Goal: Check status: Check status

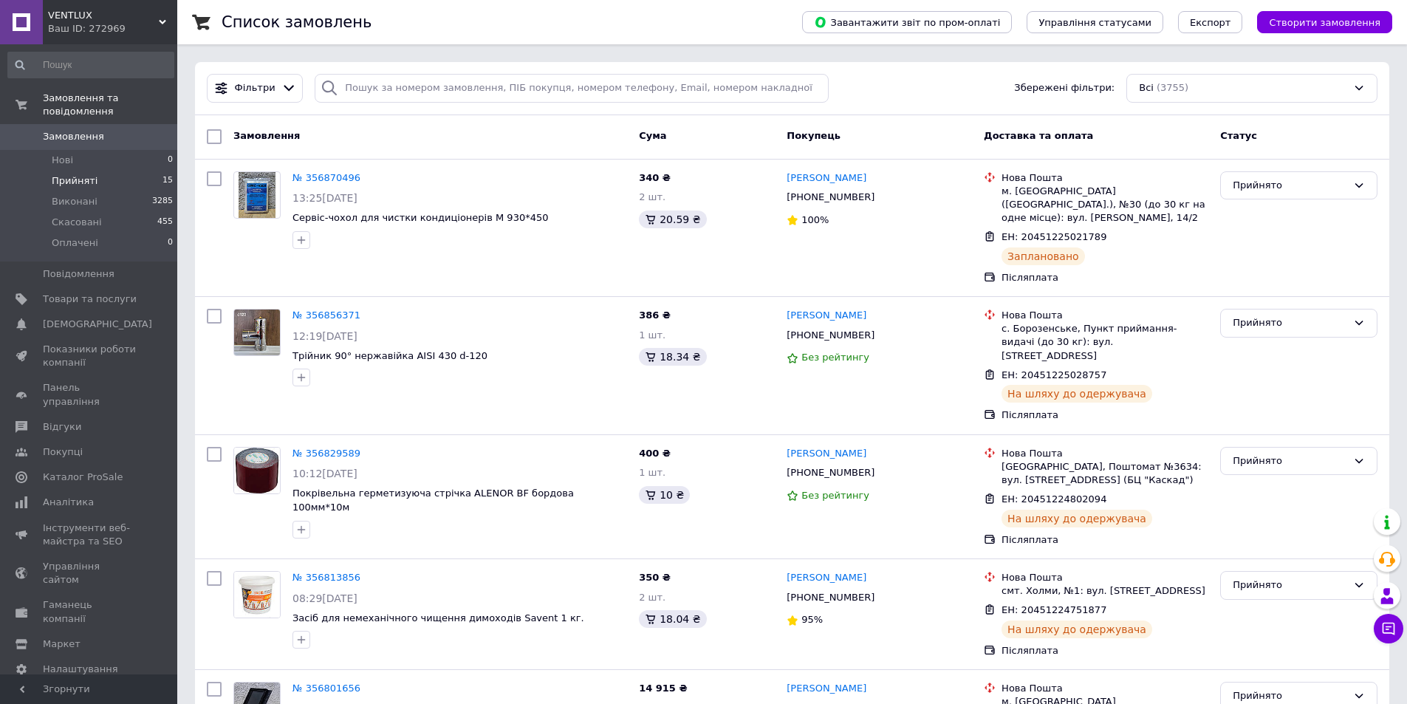
click at [70, 174] on span "Прийняті" at bounding box center [75, 180] width 46 height 13
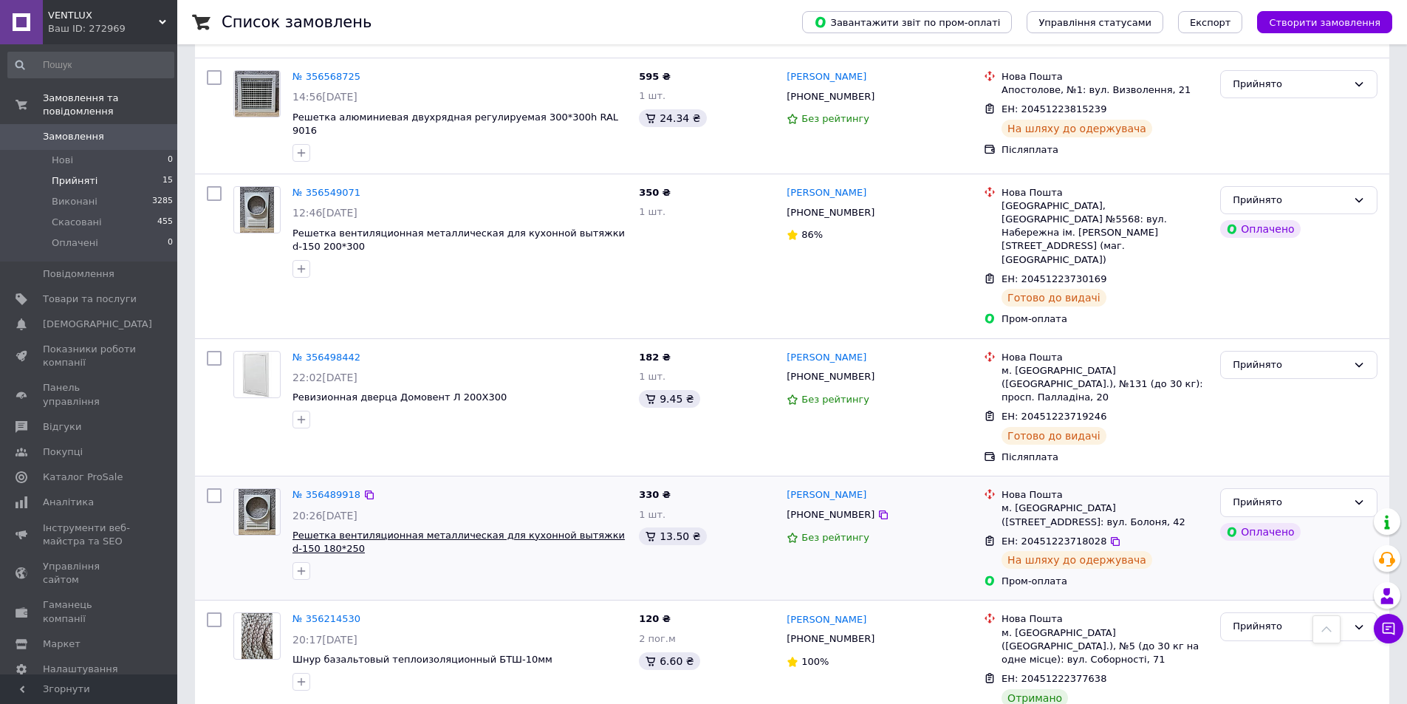
scroll to position [1408, 0]
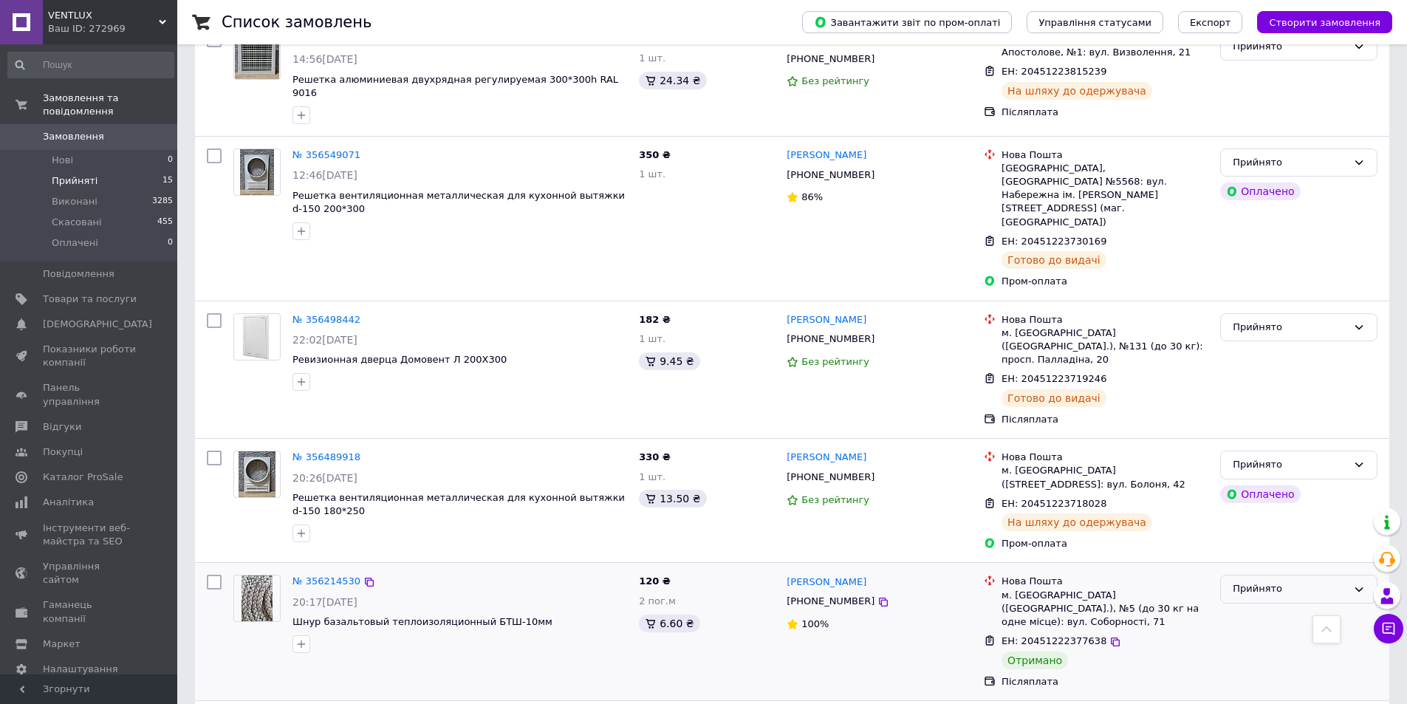
click at [1261, 581] on div "Прийнято" at bounding box center [1290, 589] width 114 height 16
click at [1254, 606] on li "Виконано" at bounding box center [1299, 619] width 156 height 27
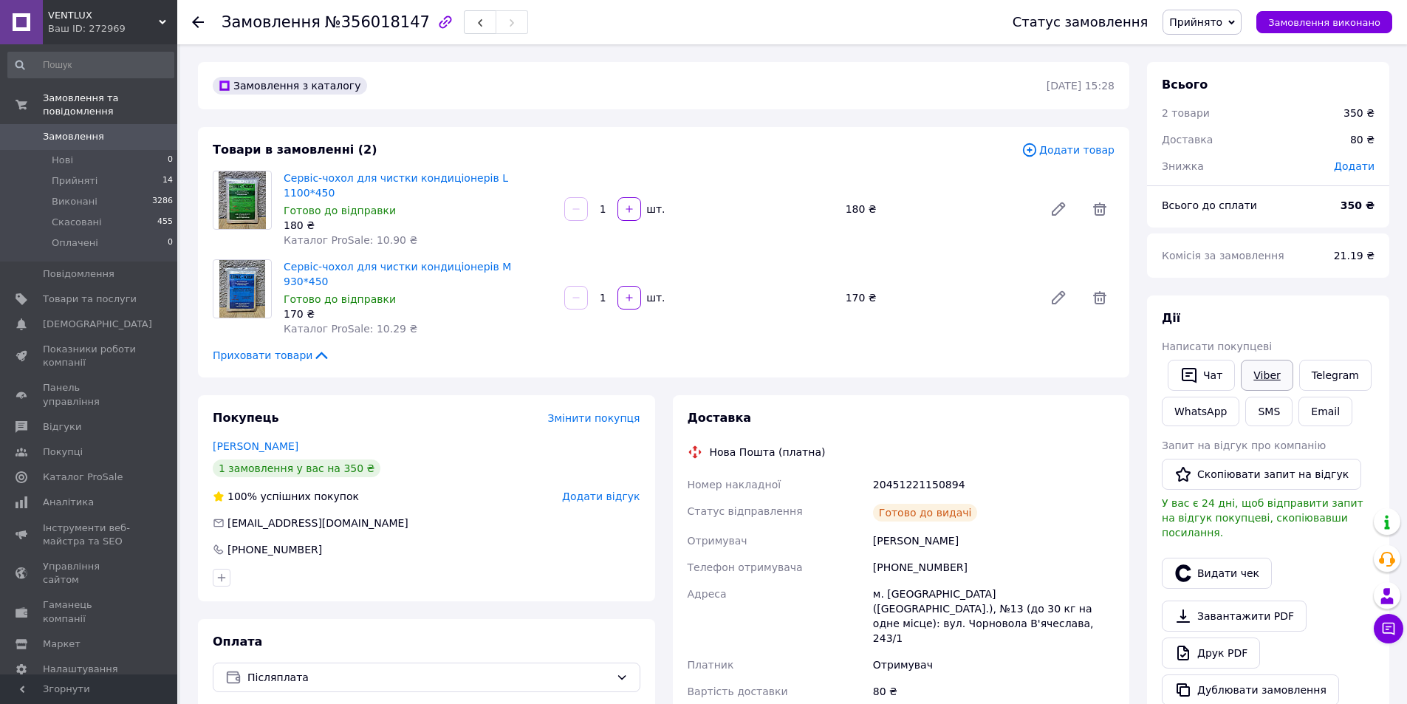
click at [1263, 378] on link "Viber" at bounding box center [1267, 375] width 52 height 31
click at [74, 174] on span "Прийняті" at bounding box center [75, 180] width 46 height 13
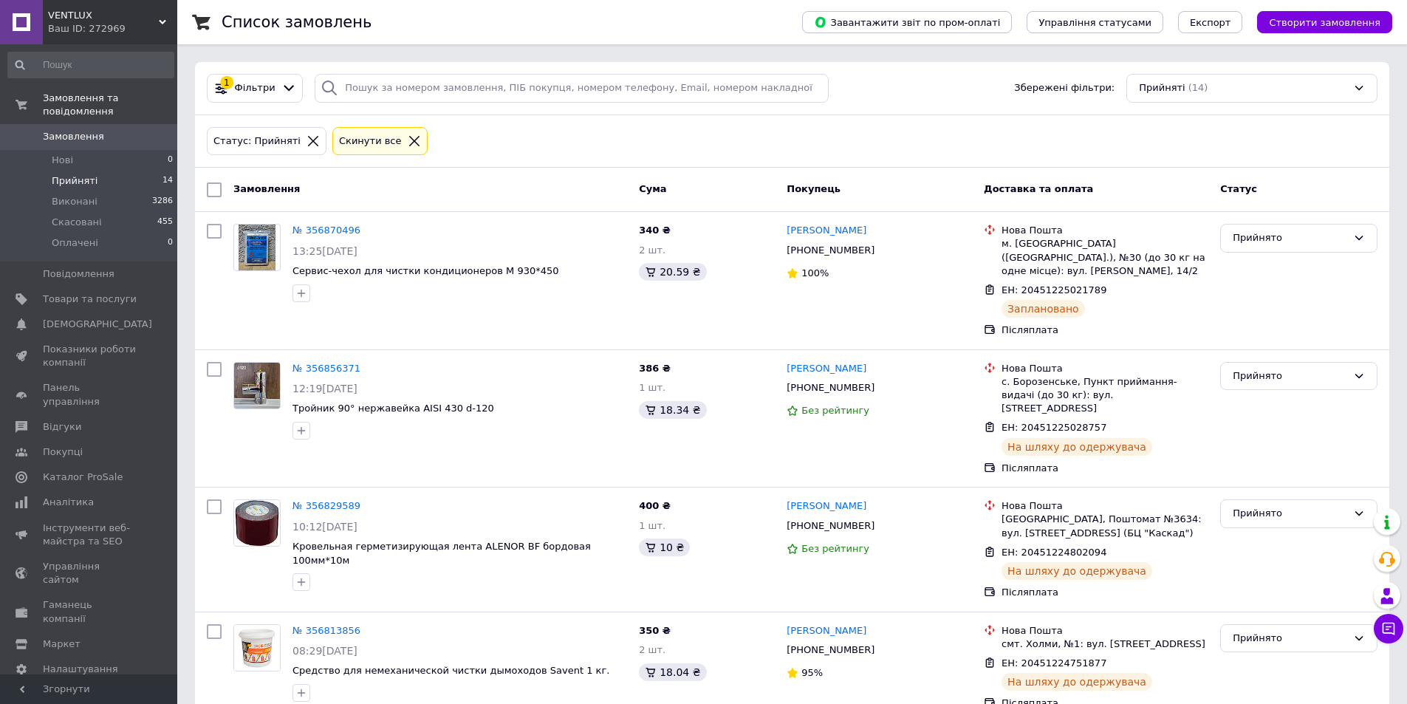
click at [68, 174] on span "Прийняті" at bounding box center [75, 180] width 46 height 13
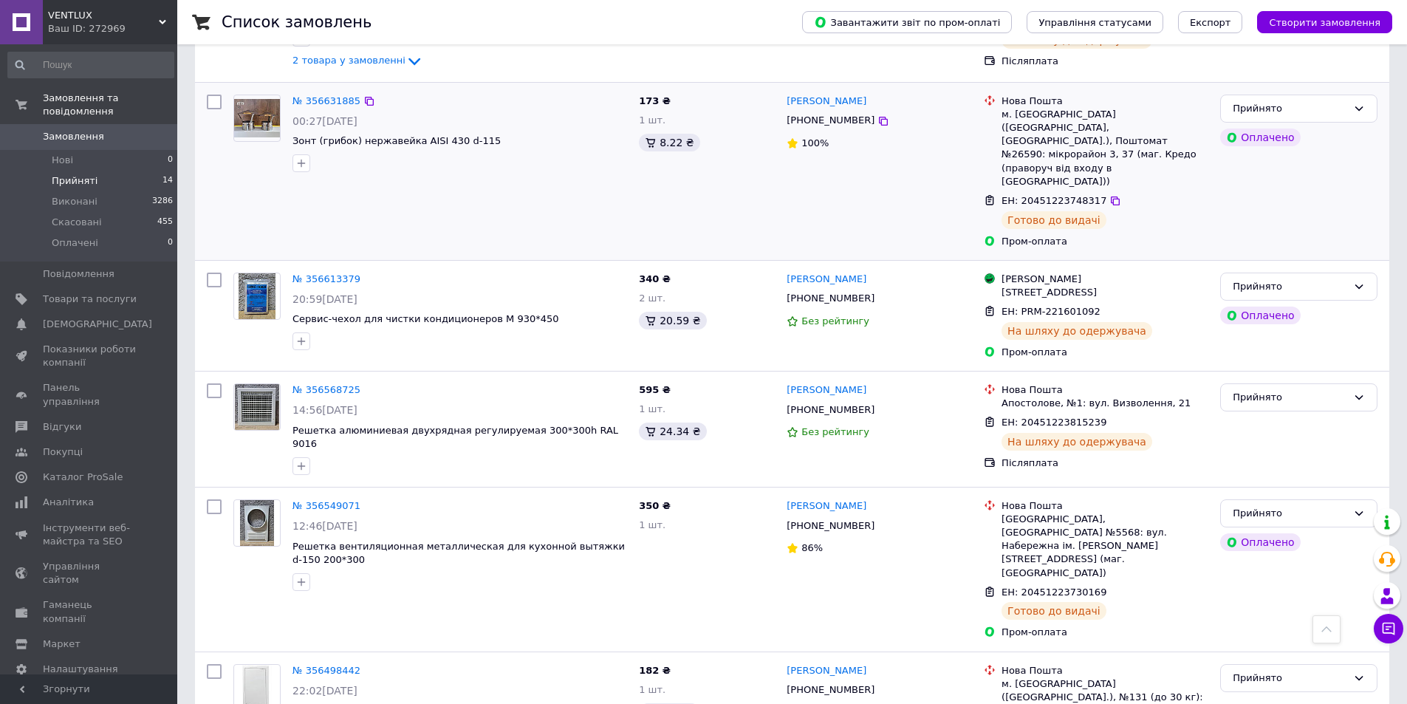
scroll to position [841, 0]
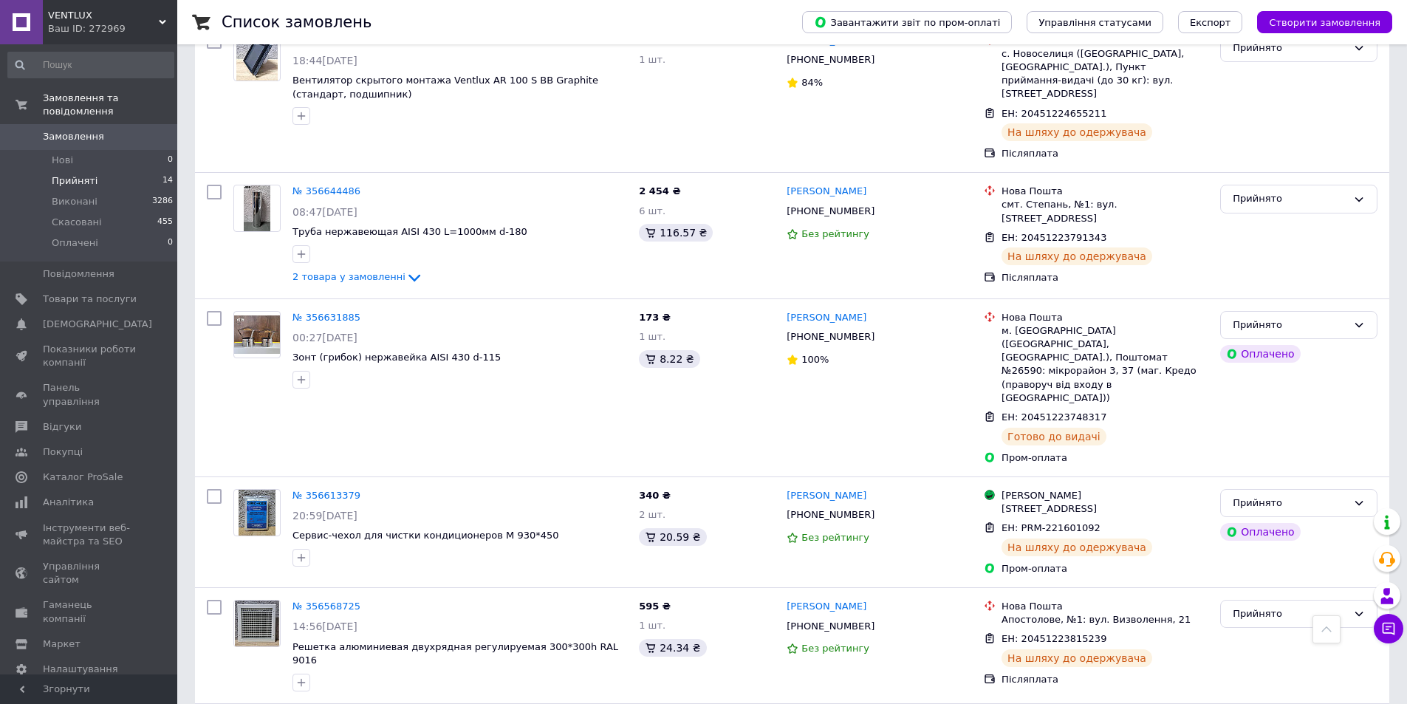
click at [70, 174] on span "Прийняті" at bounding box center [75, 180] width 46 height 13
